Goal: Check status: Check status

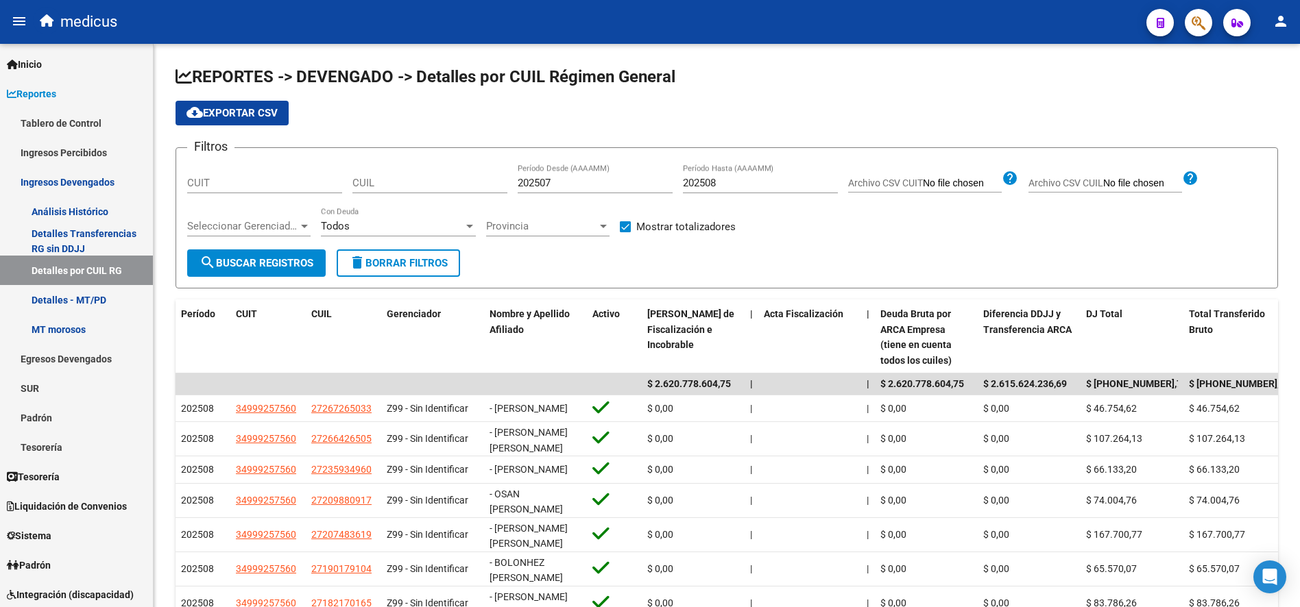
click at [1189, 12] on button "button" at bounding box center [1198, 22] width 27 height 27
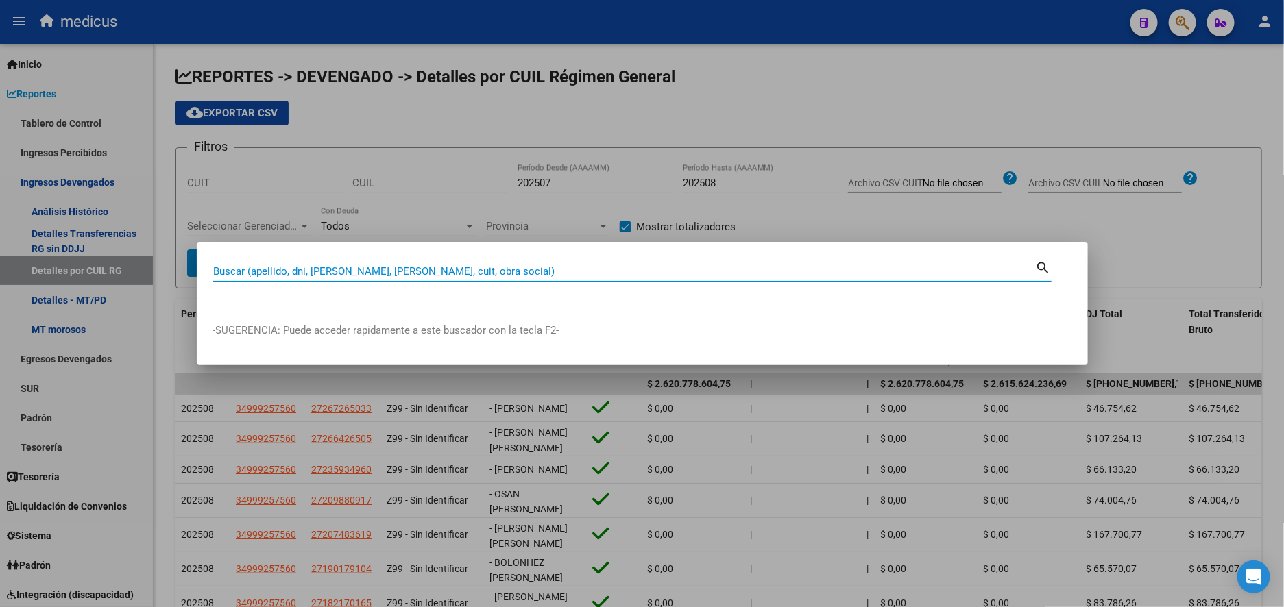
click at [401, 269] on input "Buscar (apellido, dni, [PERSON_NAME], [PERSON_NAME], cuit, obra social)" at bounding box center [624, 271] width 823 height 12
paste input "20307365260"
type input "20307365260"
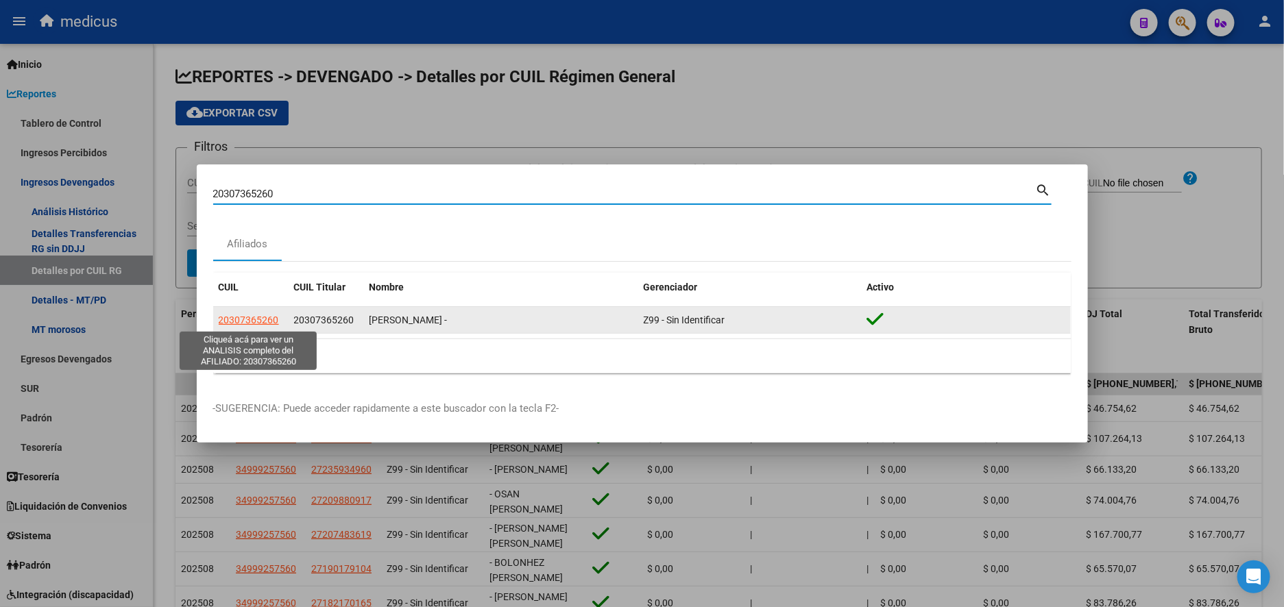
click at [237, 315] on span "20307365260" at bounding box center [249, 320] width 60 height 11
type textarea "20307365260"
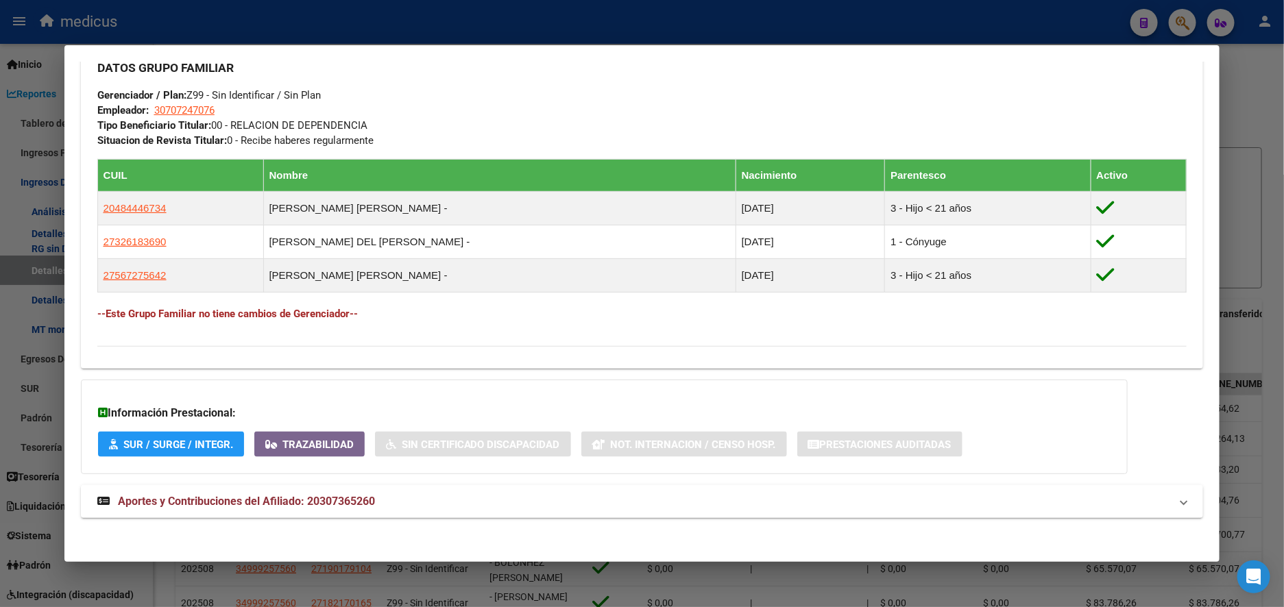
scroll to position [677, 0]
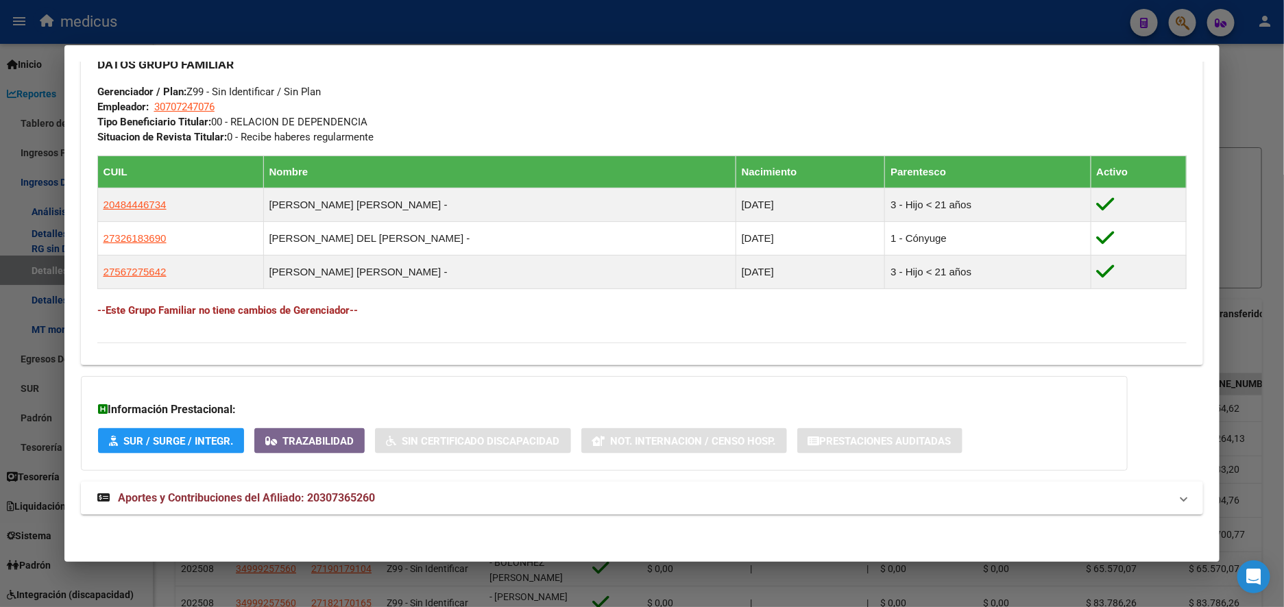
click at [309, 496] on span "Aportes y Contribuciones del Afiliado: 20307365260" at bounding box center [246, 498] width 257 height 13
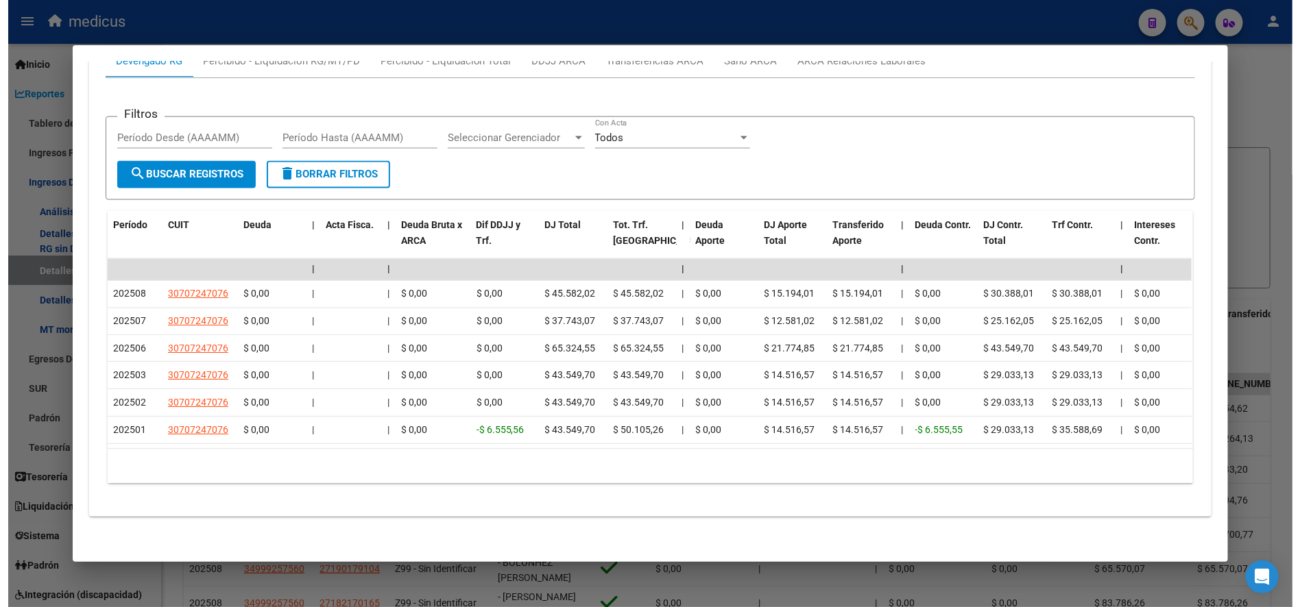
scroll to position [1247, 0]
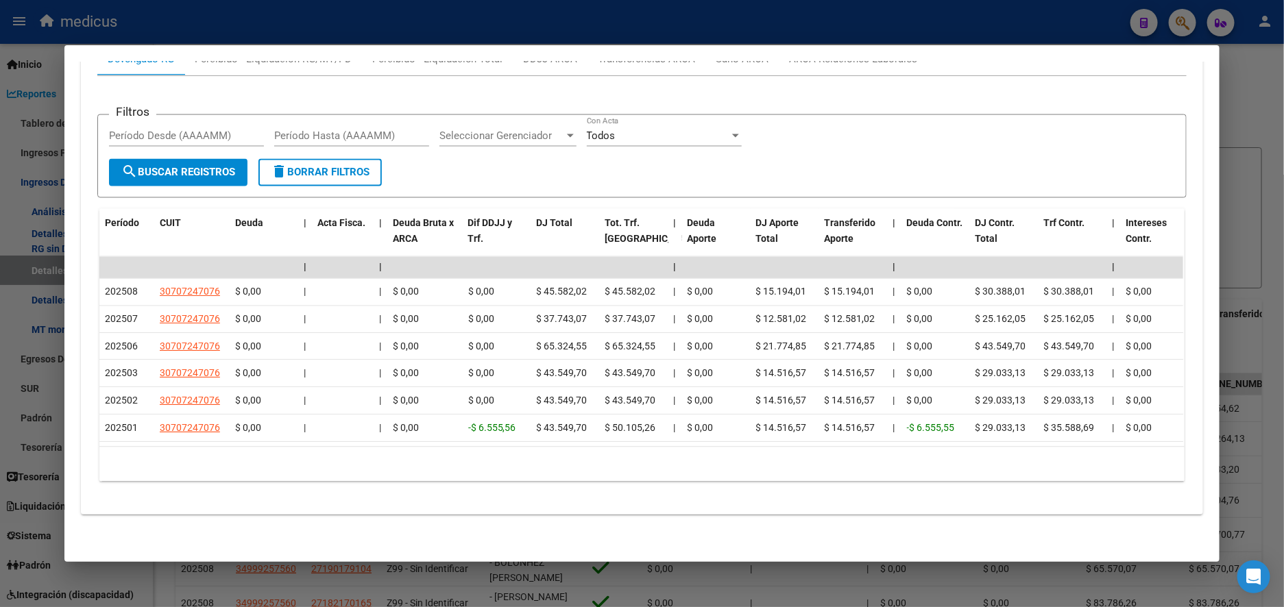
drag, startPoint x: 1251, startPoint y: 66, endPoint x: 1255, endPoint y: 41, distance: 24.9
click at [1253, 66] on div at bounding box center [642, 303] width 1284 height 607
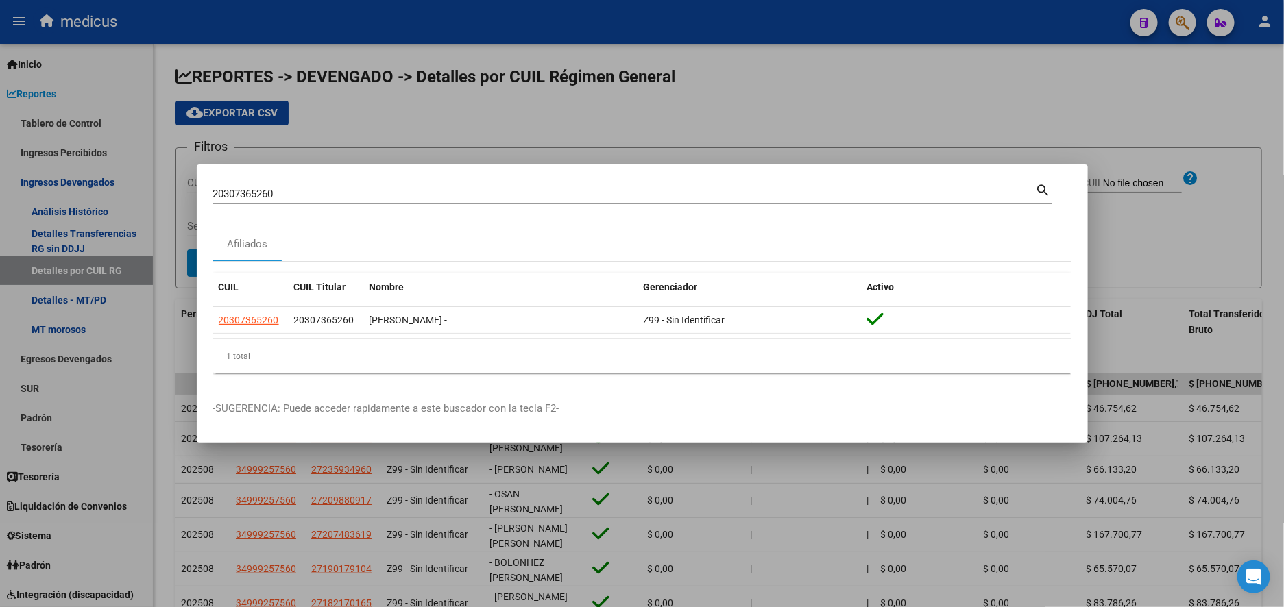
click at [1260, 14] on div at bounding box center [642, 303] width 1284 height 607
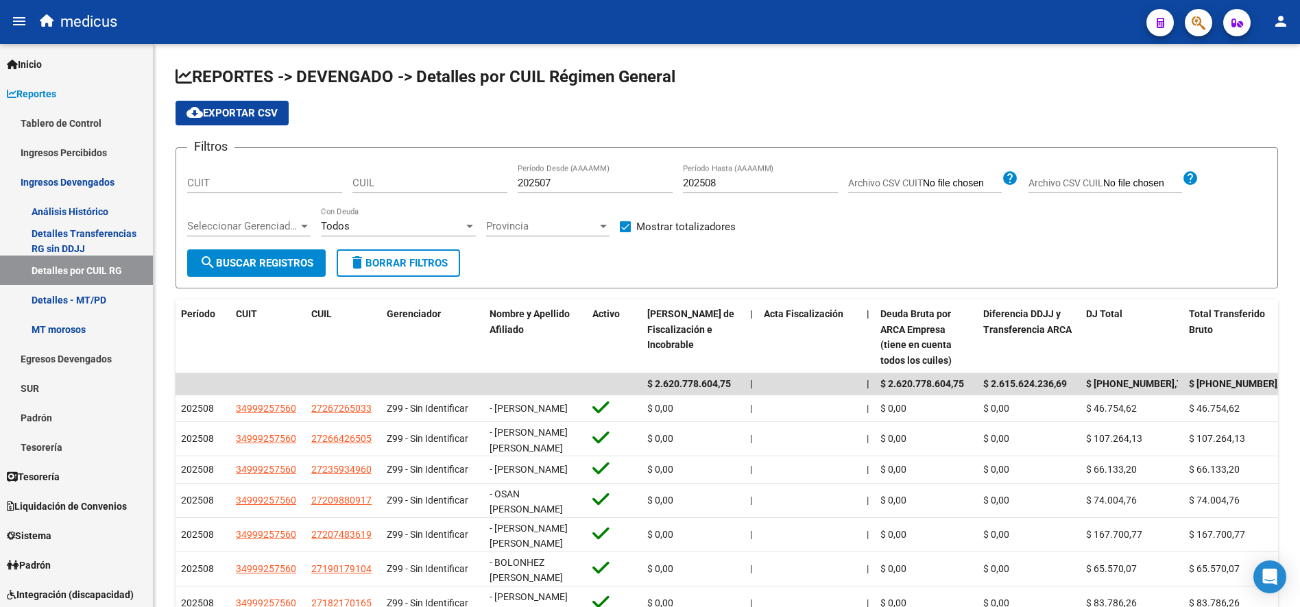
click at [1270, 21] on button "person" at bounding box center [1280, 21] width 27 height 27
click at [1247, 89] on button "exit_to_app Salir" at bounding box center [1253, 90] width 84 height 33
